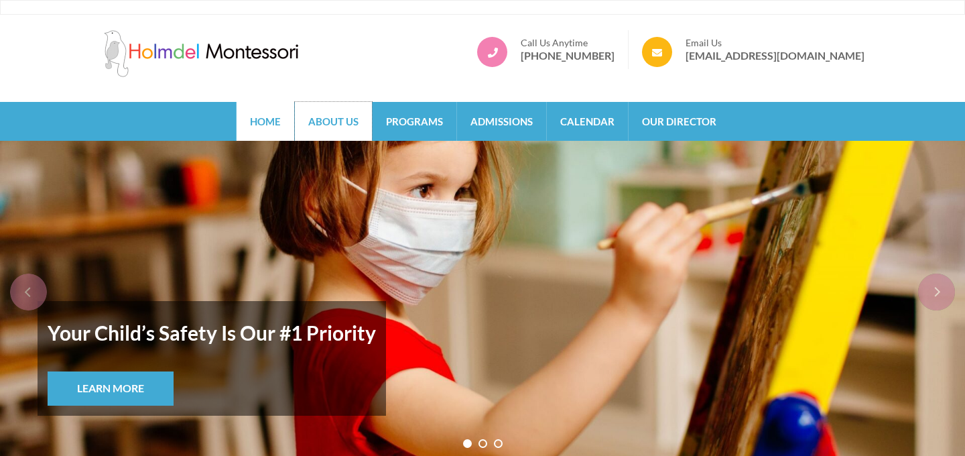
click at [349, 125] on link "About Us" at bounding box center [333, 121] width 77 height 39
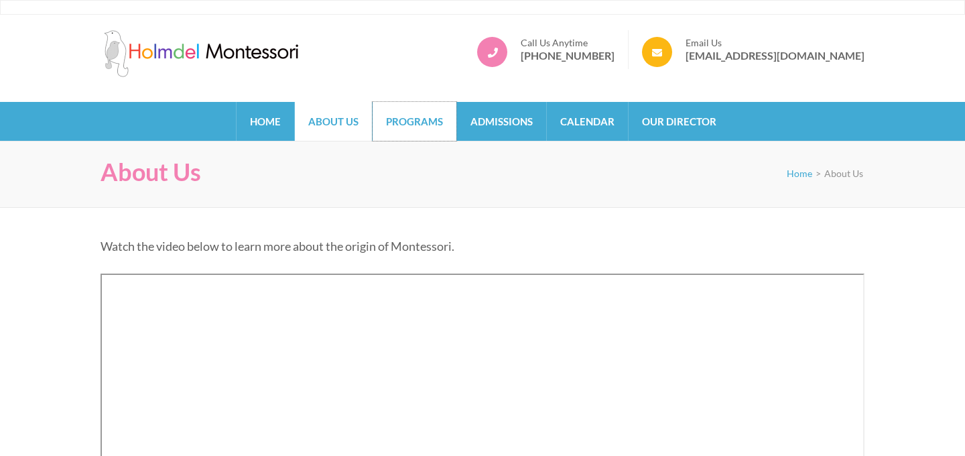
click at [434, 108] on link "Programs" at bounding box center [415, 121] width 84 height 39
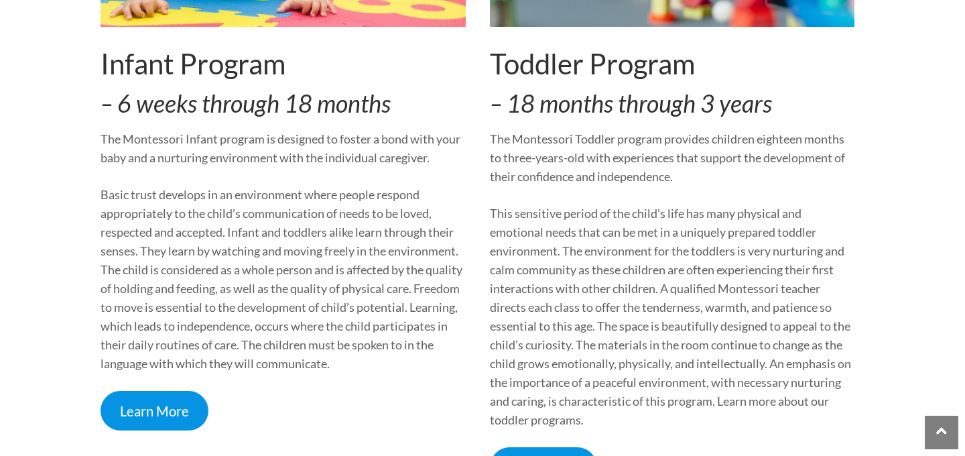
scroll to position [481, 0]
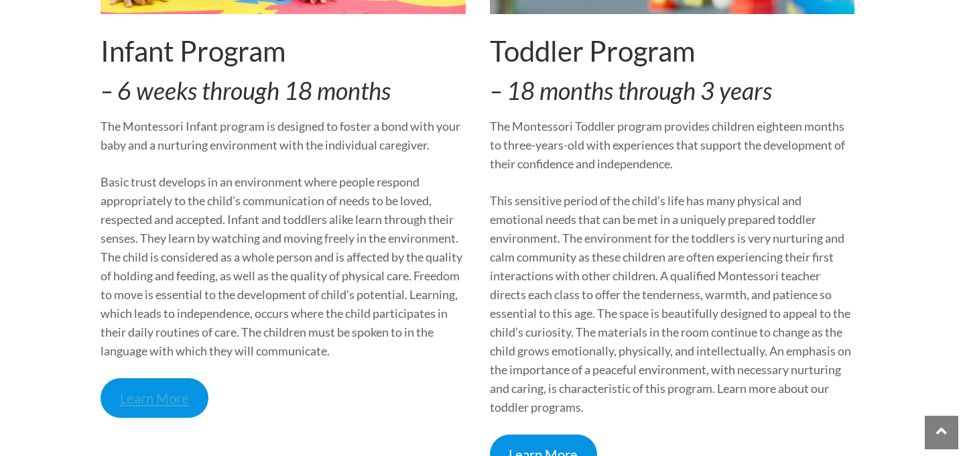
click at [168, 387] on link "Learn More" at bounding box center [155, 398] width 108 height 40
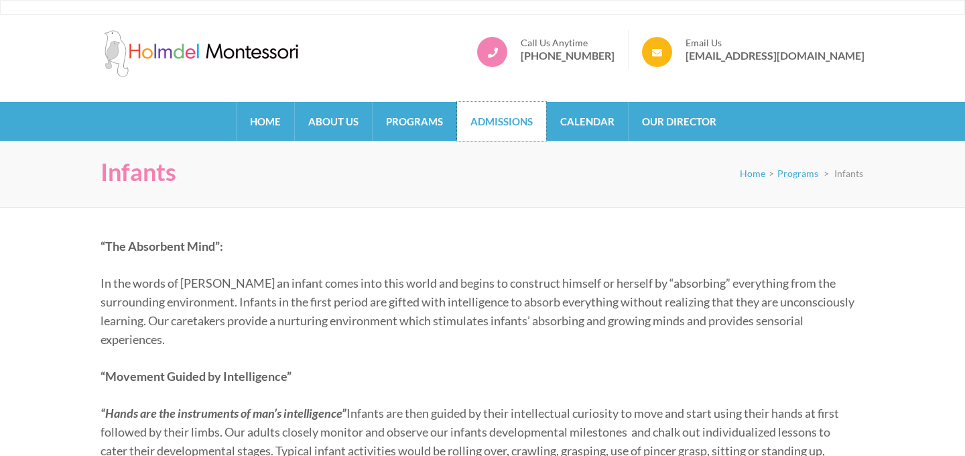
click at [508, 121] on link "Admissions" at bounding box center [501, 121] width 89 height 39
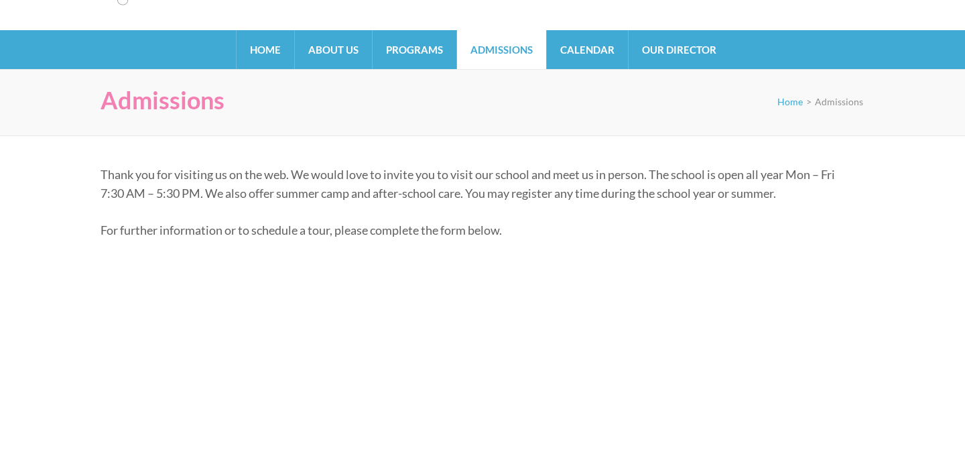
scroll to position [72, 0]
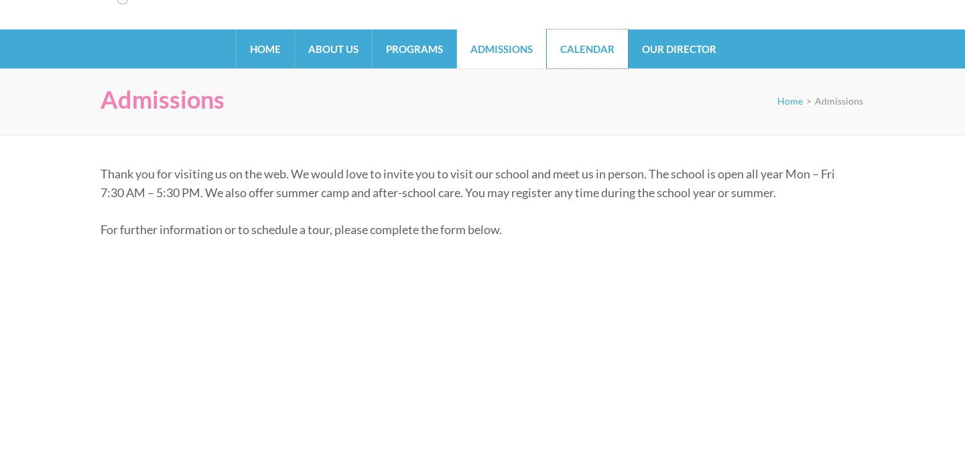
click at [581, 46] on link "Calendar" at bounding box center [587, 48] width 81 height 39
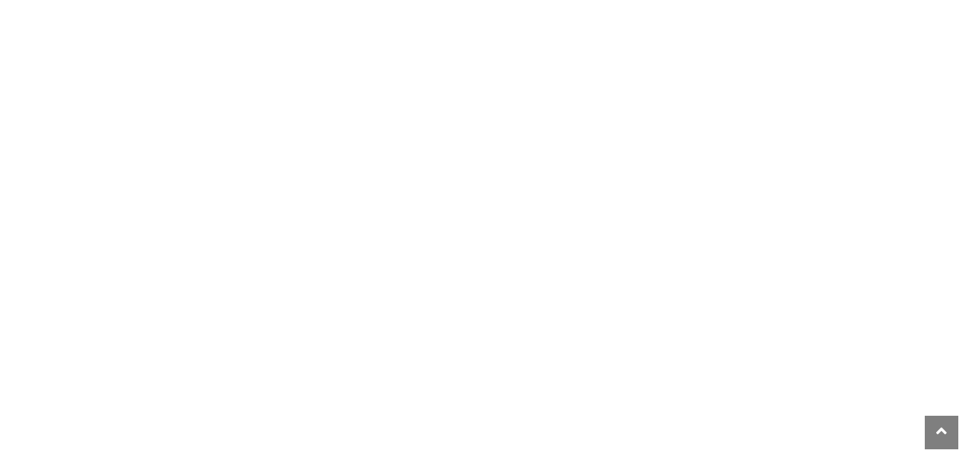
scroll to position [0, 0]
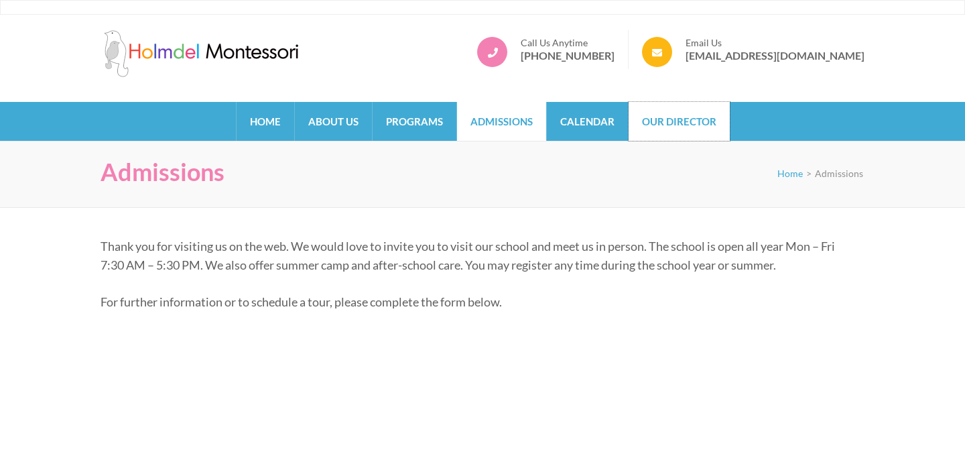
click at [664, 125] on link "Our Director" at bounding box center [679, 121] width 101 height 39
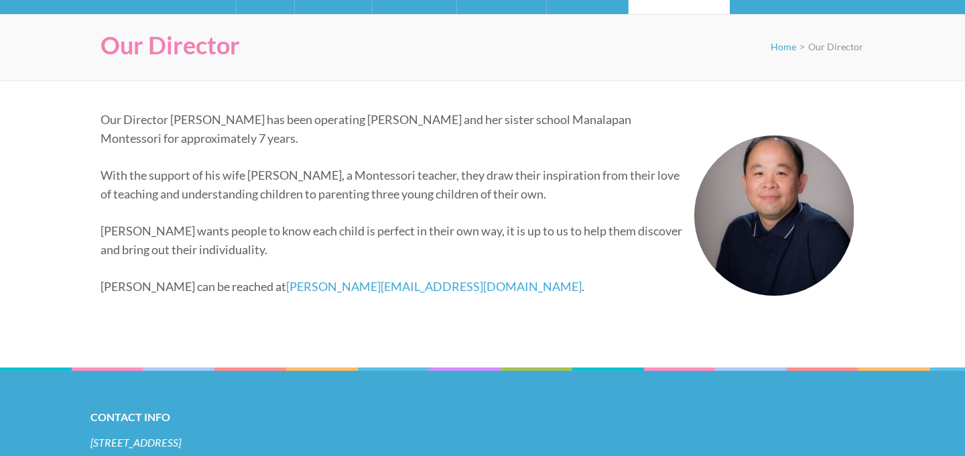
scroll to position [243, 0]
